Goal: Find specific page/section: Find specific page/section

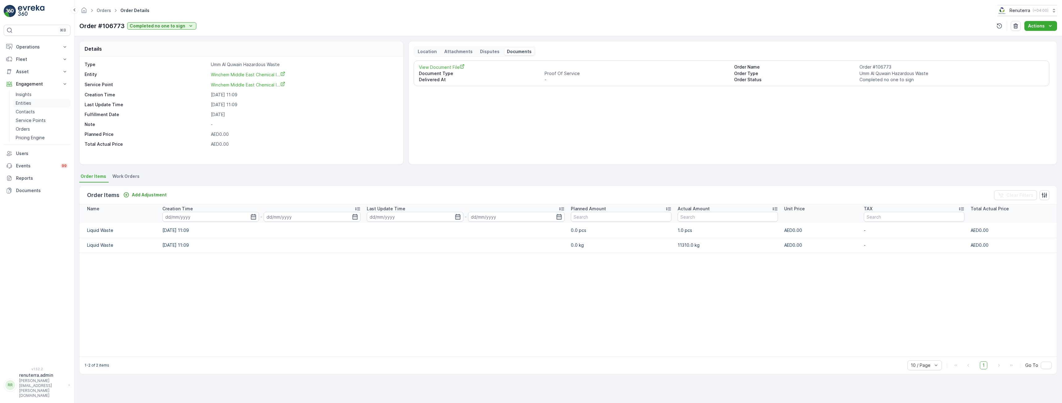
click at [24, 101] on p "Entities" at bounding box center [23, 103] width 15 height 6
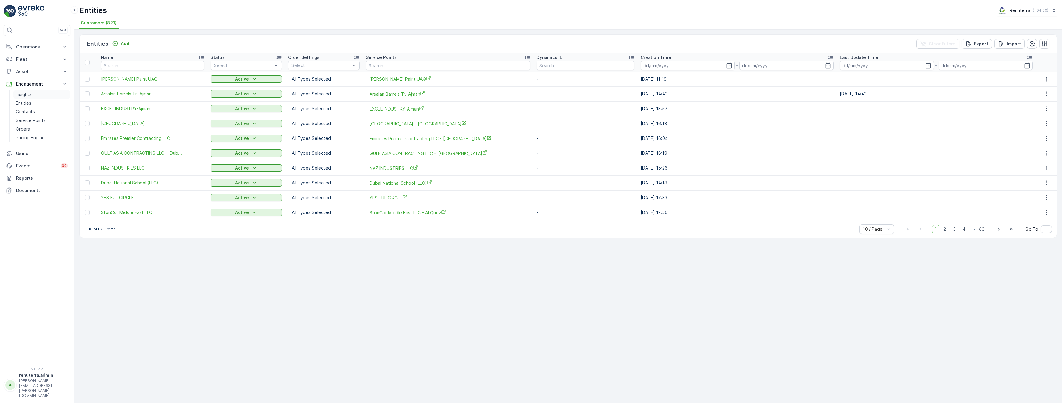
click at [22, 94] on p "Insights" at bounding box center [24, 94] width 16 height 6
